Goal: Transaction & Acquisition: Purchase product/service

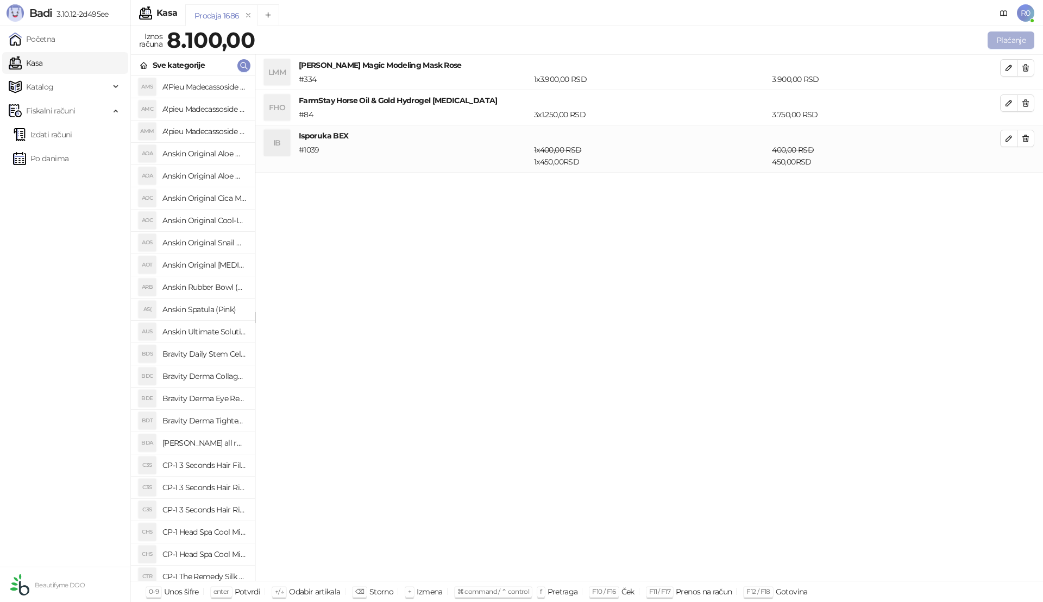
click at [1018, 33] on button "Plaćanje" at bounding box center [1011, 40] width 47 height 17
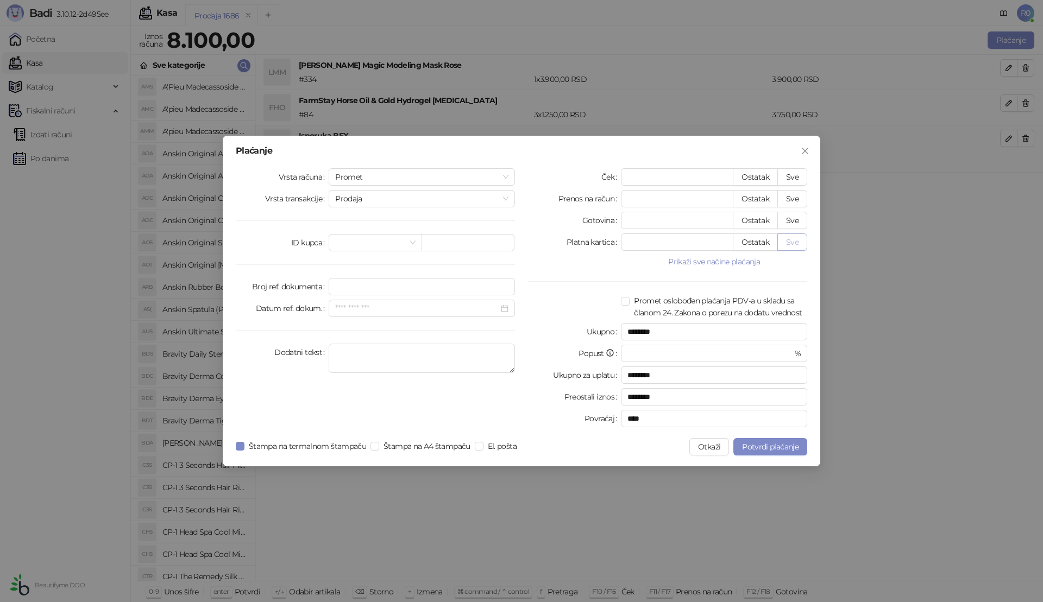
click at [795, 243] on button "Sve" at bounding box center [792, 242] width 30 height 17
type input "****"
click at [766, 445] on span "Potvrdi plaćanje" at bounding box center [770, 447] width 56 height 10
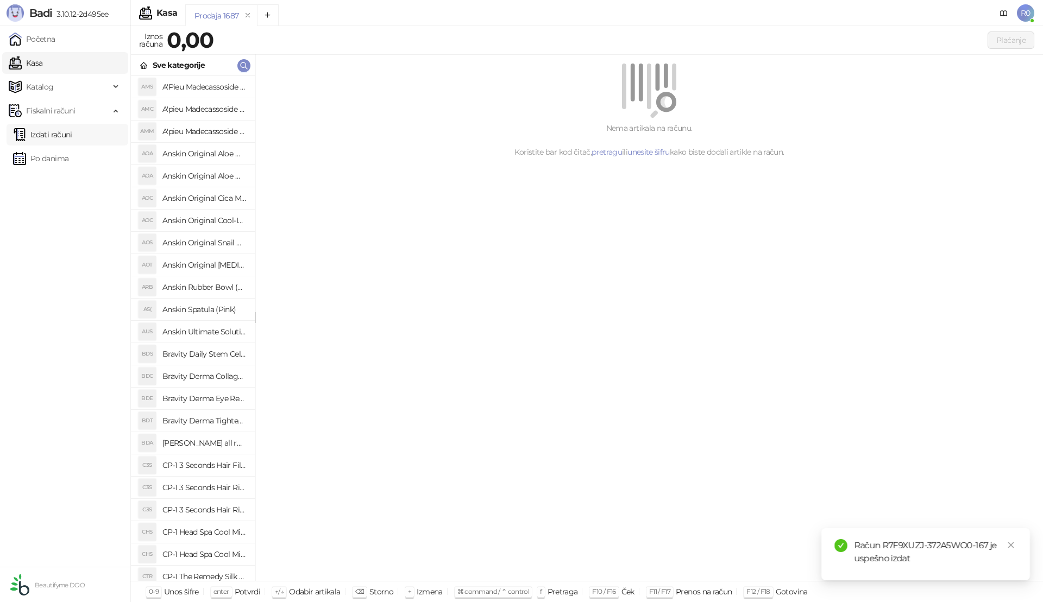
click at [68, 135] on link "Izdati računi" at bounding box center [42, 135] width 59 height 22
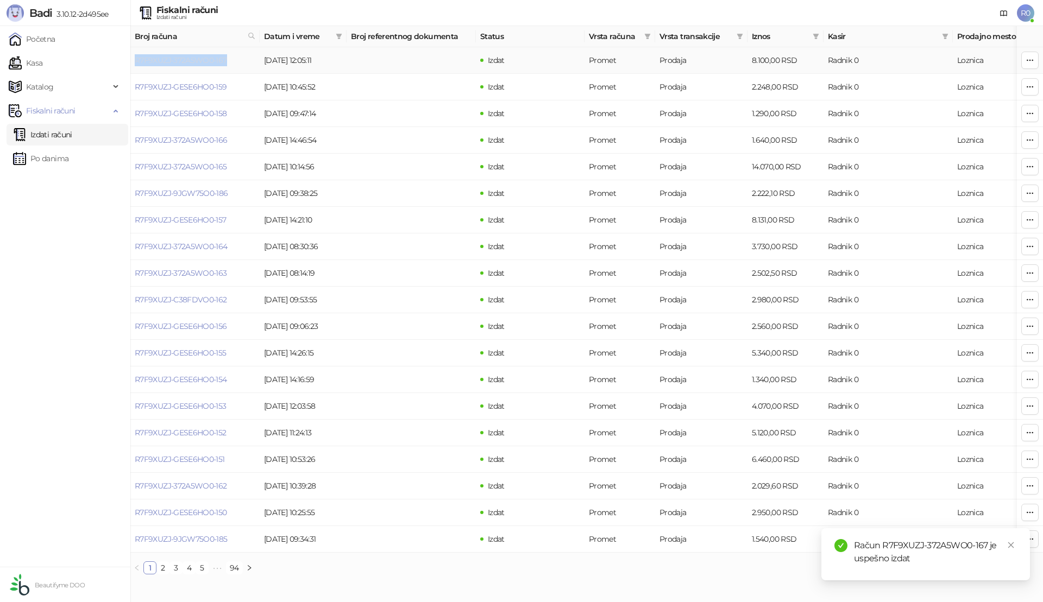
drag, startPoint x: 235, startPoint y: 61, endPoint x: 135, endPoint y: 62, distance: 100.0
click at [135, 62] on td "R7F9XUZJ-372A5WO0-167" at bounding box center [194, 60] width 129 height 27
copy link "R7F9XUZJ-372A5WO0-167"
click at [42, 63] on link "Kasa" at bounding box center [26, 63] width 34 height 22
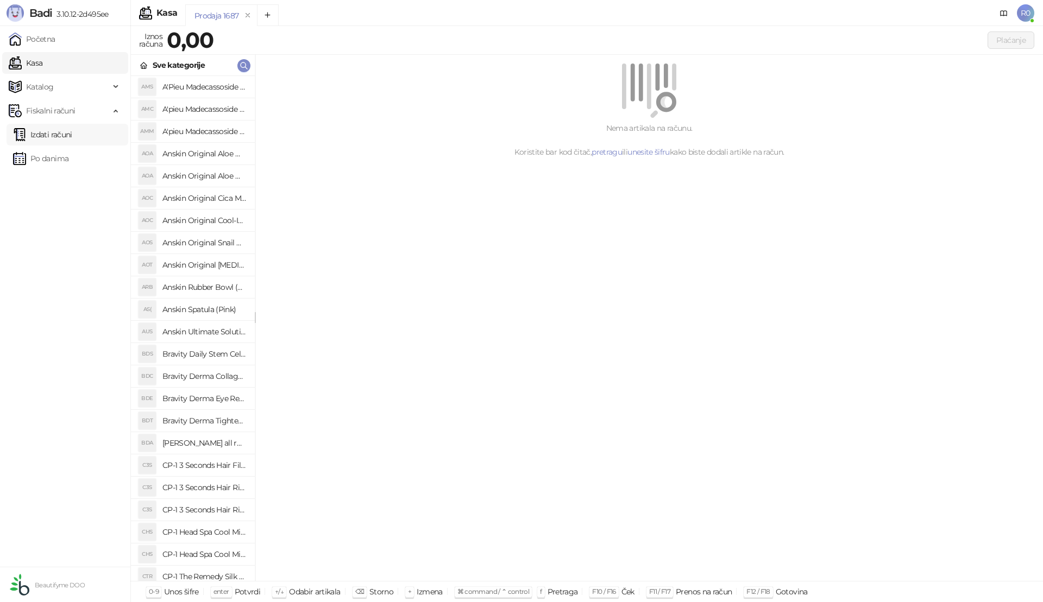
click at [60, 141] on link "Izdati računi" at bounding box center [42, 135] width 59 height 22
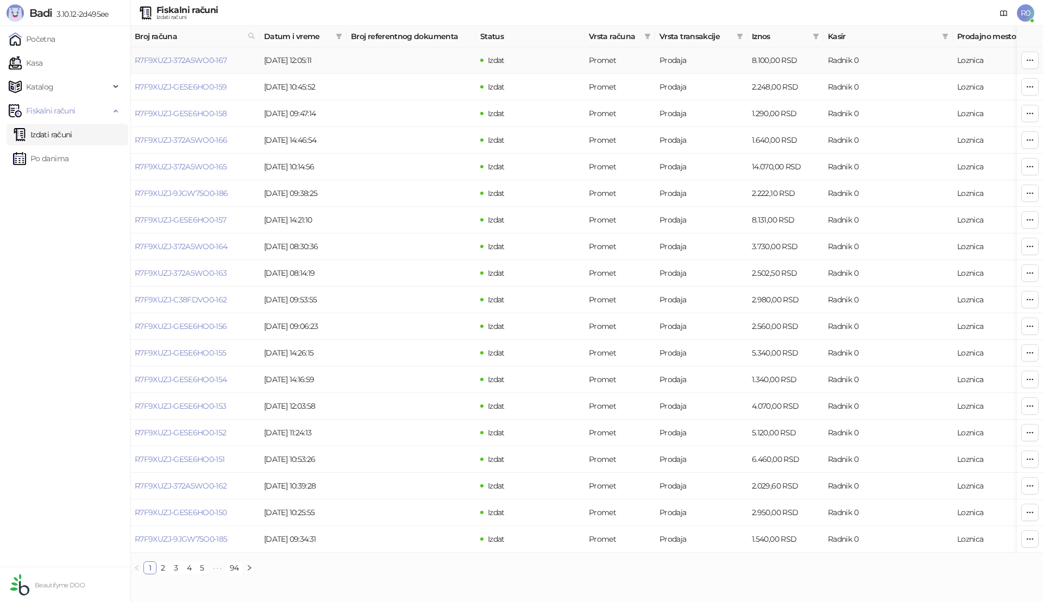
click at [178, 59] on link "R7F9XUZJ-372A5WO0-167" at bounding box center [181, 60] width 92 height 10
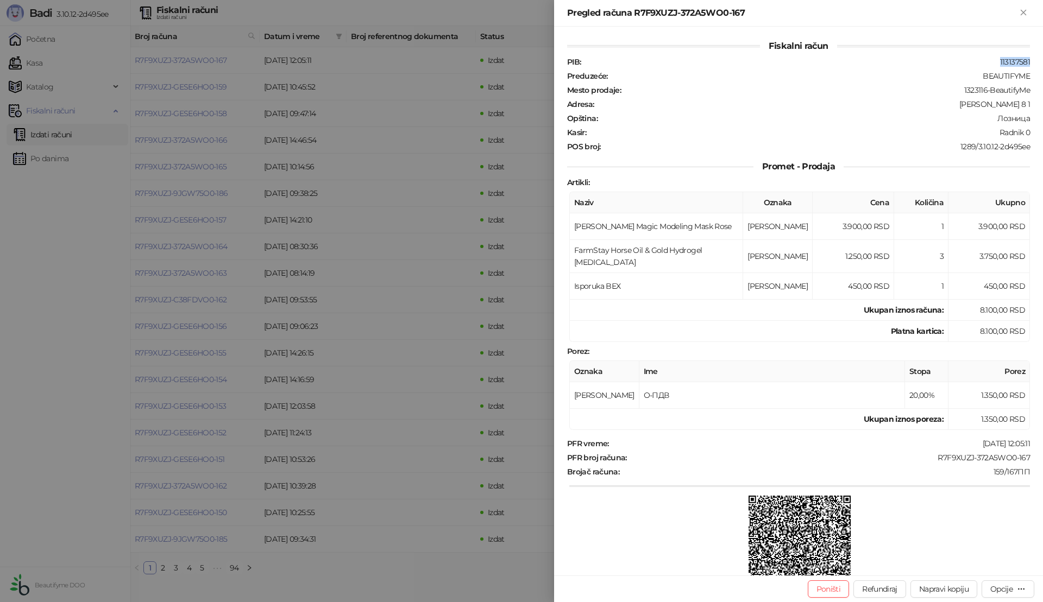
drag, startPoint x: 990, startPoint y: 61, endPoint x: 1023, endPoint y: 61, distance: 33.7
click at [1023, 61] on div "Fiskalni račun PIB : 113137581 Preduzeće : BEAUTIFYME Mesto prodaje : 1323116-B…" at bounding box center [798, 301] width 489 height 549
click at [1024, 8] on icon "Zatvori" at bounding box center [1024, 13] width 10 height 10
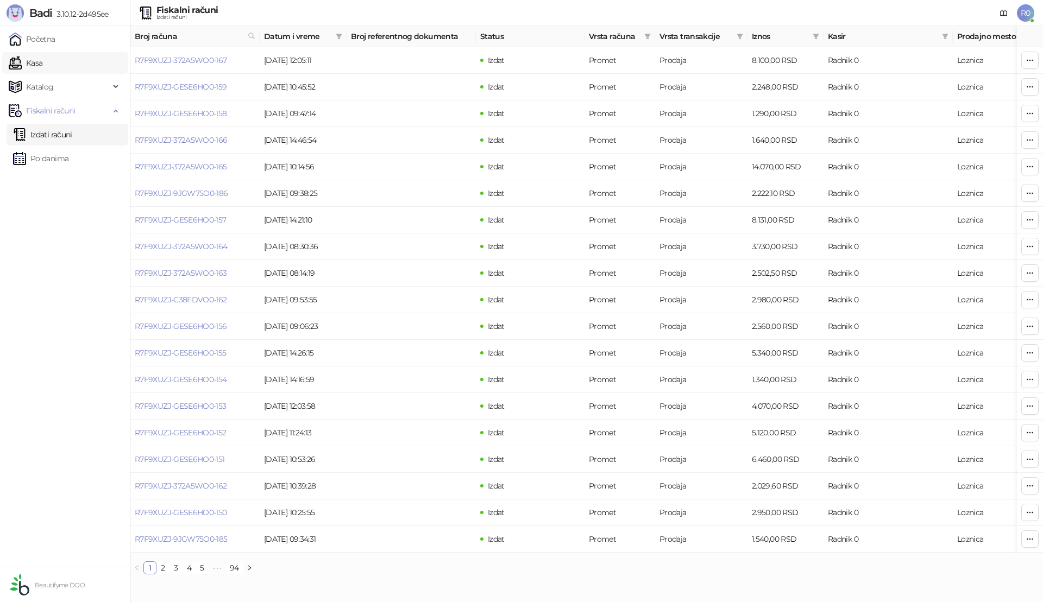
drag, startPoint x: 59, startPoint y: 67, endPoint x: 689, endPoint y: 2, distance: 632.9
click at [42, 66] on link "Kasa" at bounding box center [26, 63] width 34 height 22
